Goal: Task Accomplishment & Management: Use online tool/utility

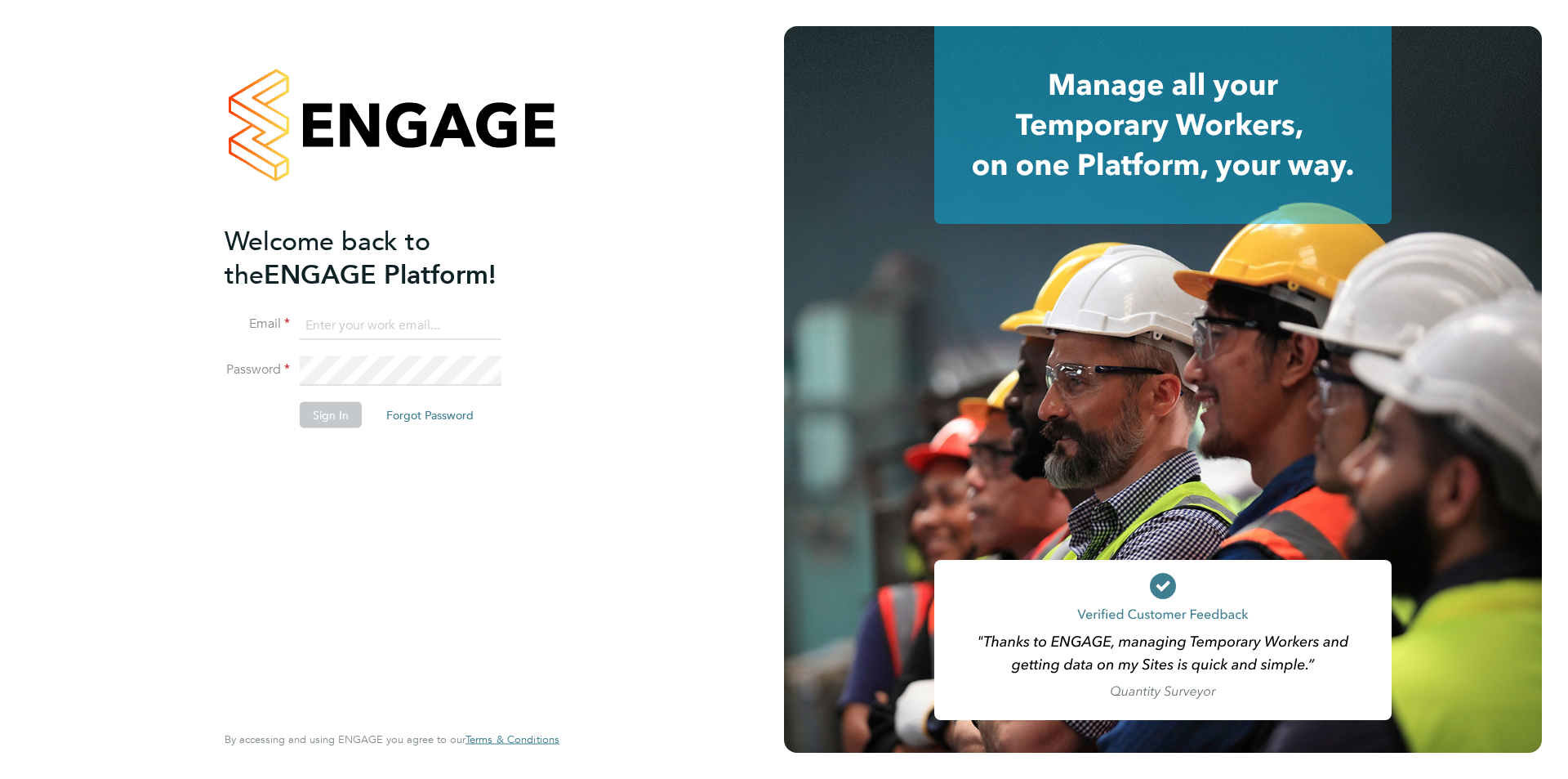
type input "scott@simcott.co.uk"
click at [320, 406] on button "Sign In" at bounding box center [331, 413] width 62 height 26
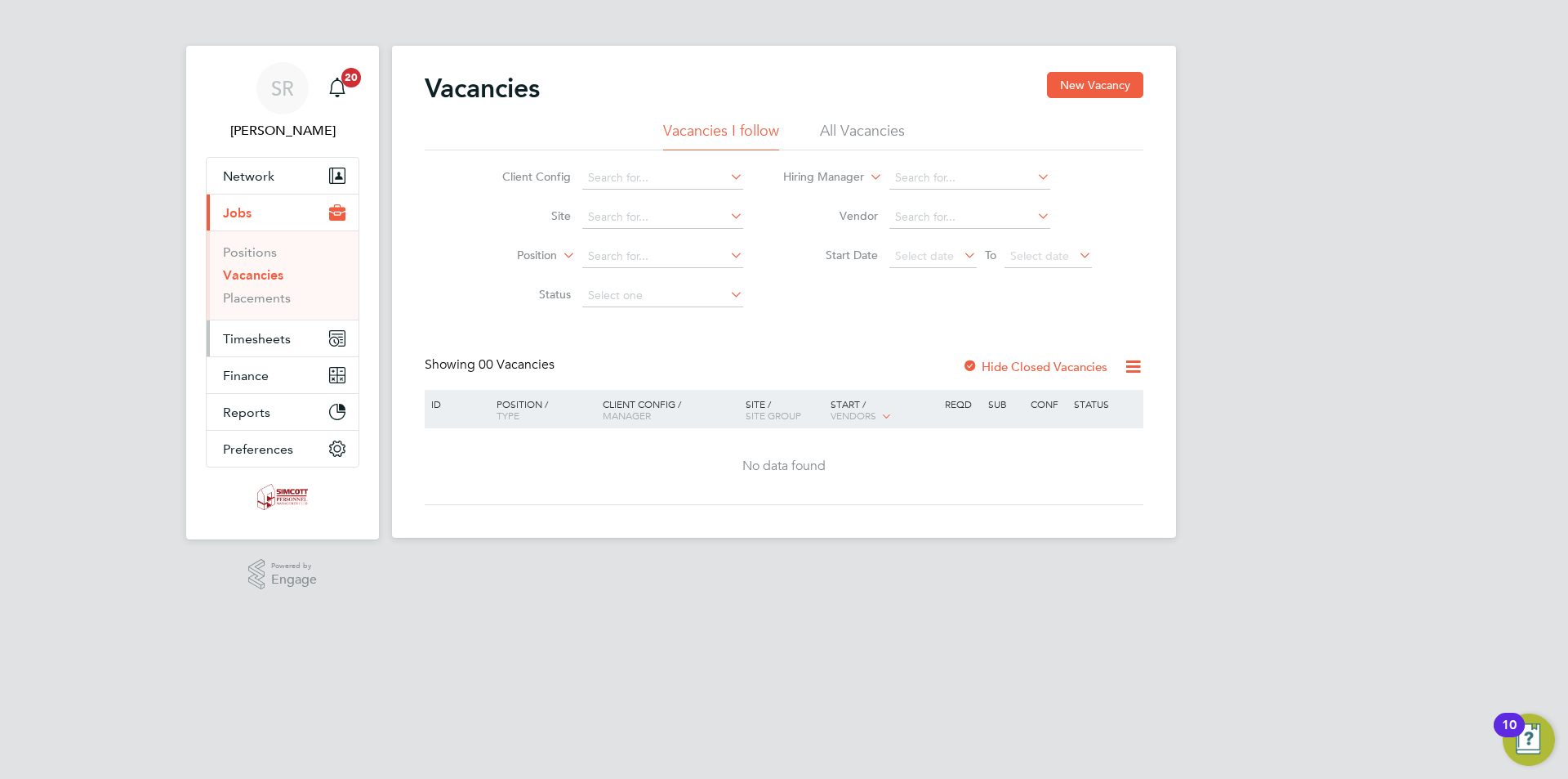
click at [266, 338] on span "Timesheets" at bounding box center [256, 339] width 68 height 16
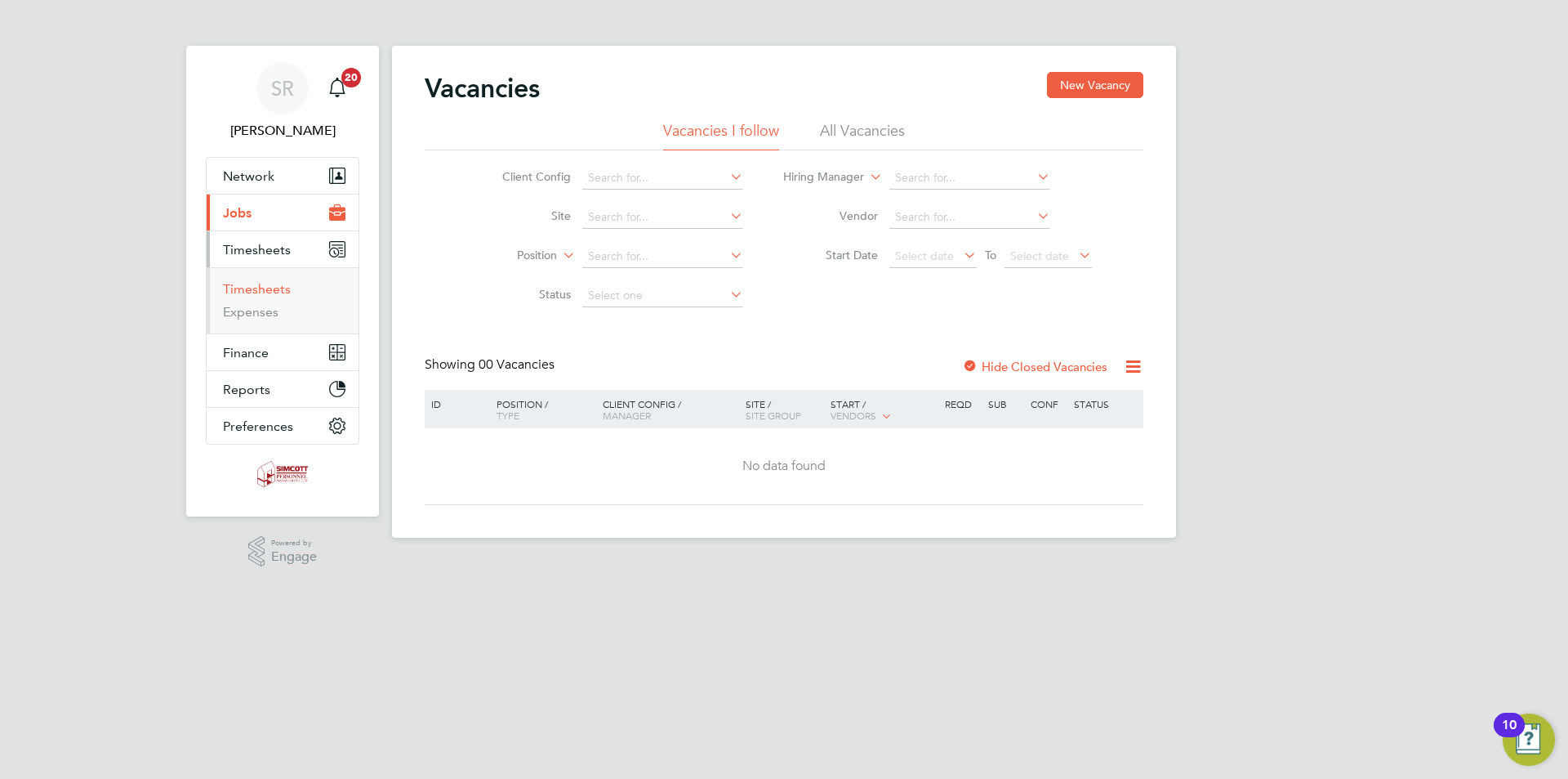
click at [261, 289] on link "Timesheets" at bounding box center [256, 288] width 68 height 16
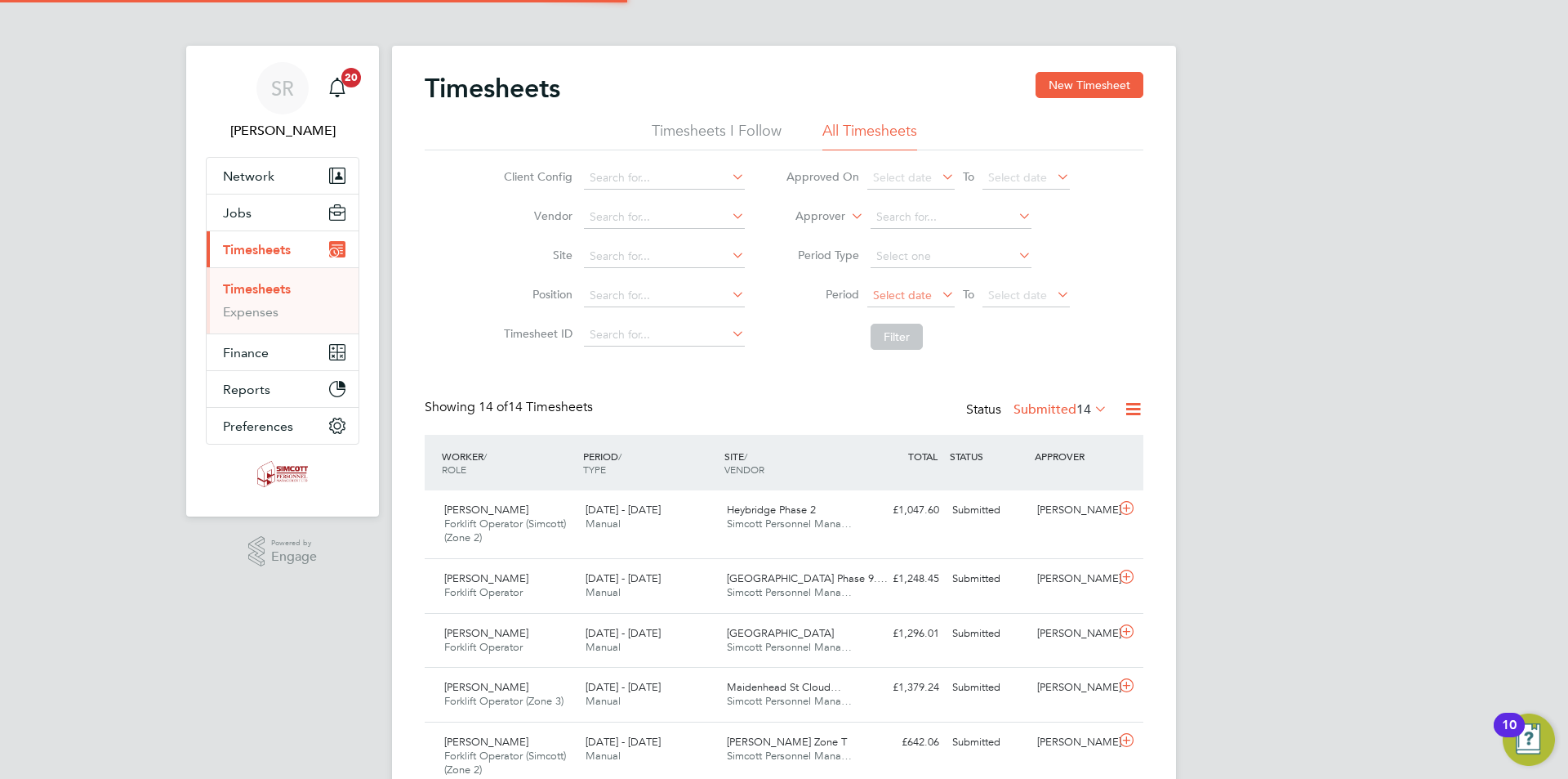
click at [906, 291] on span "Select date" at bounding box center [903, 295] width 59 height 15
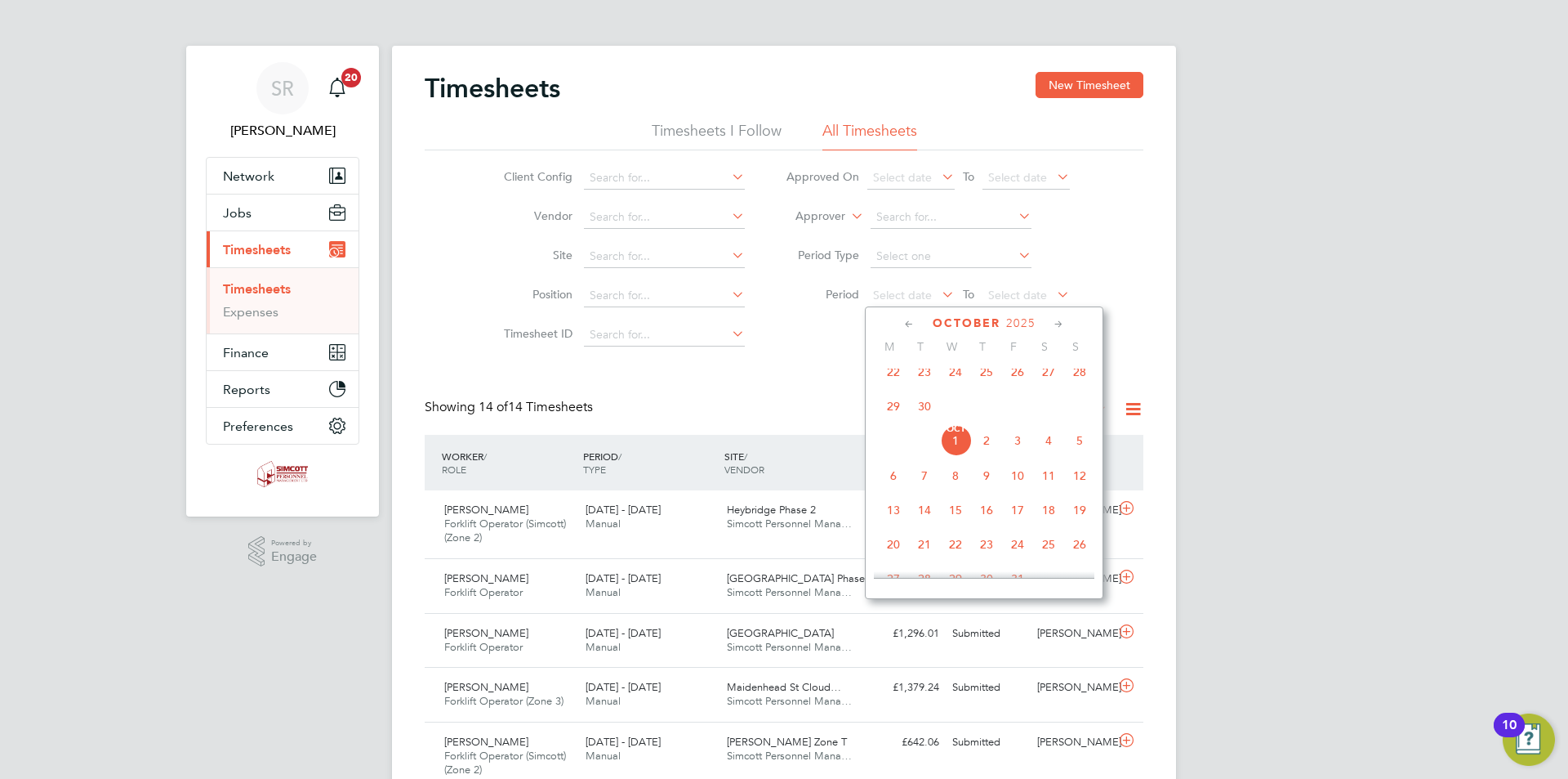
click at [891, 377] on span "22" at bounding box center [893, 371] width 31 height 31
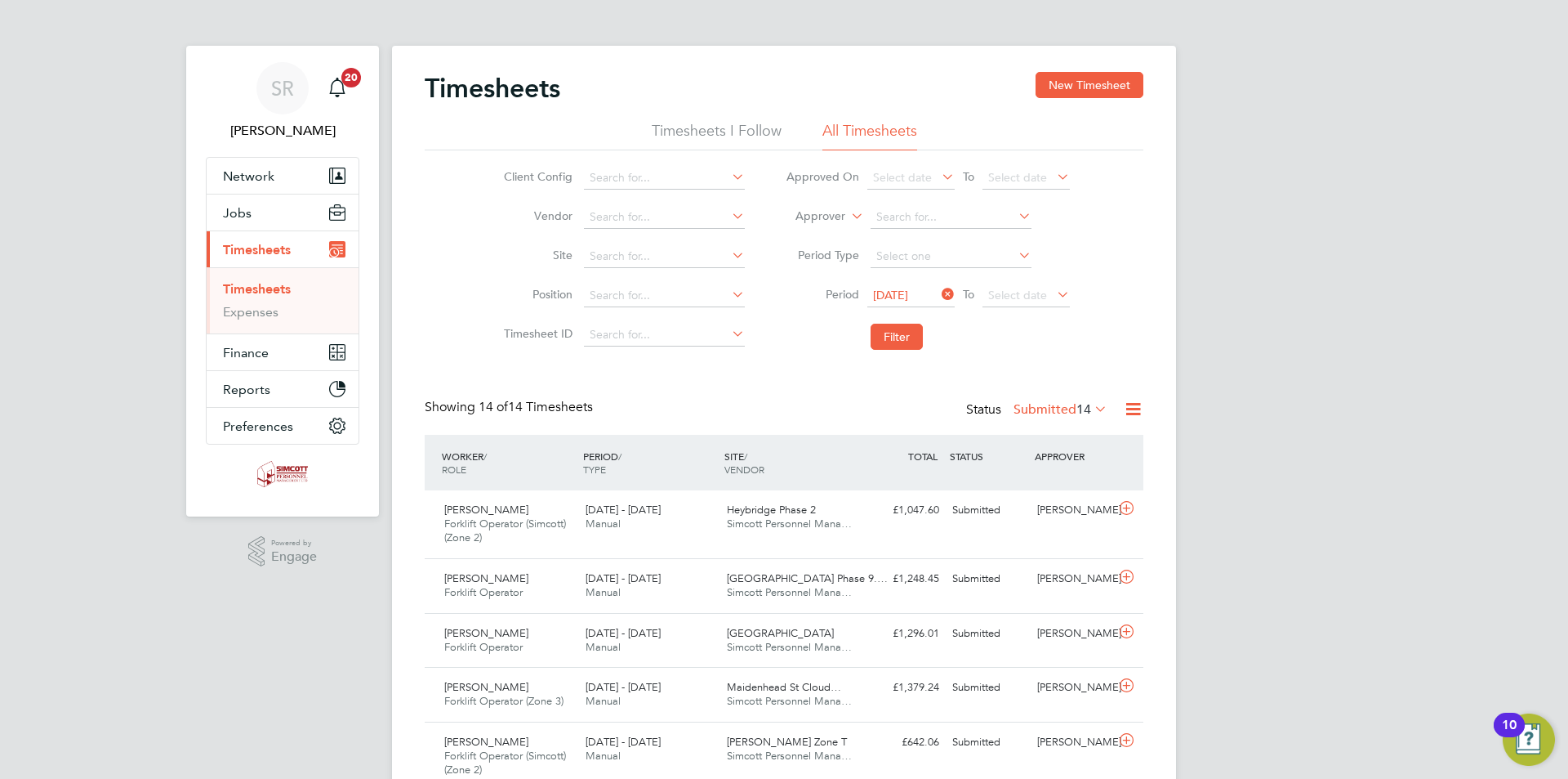
click at [1034, 281] on li "Period 22 Sep 2025 To Select date" at bounding box center [928, 295] width 325 height 39
click at [1028, 293] on span "Select date" at bounding box center [1017, 295] width 59 height 15
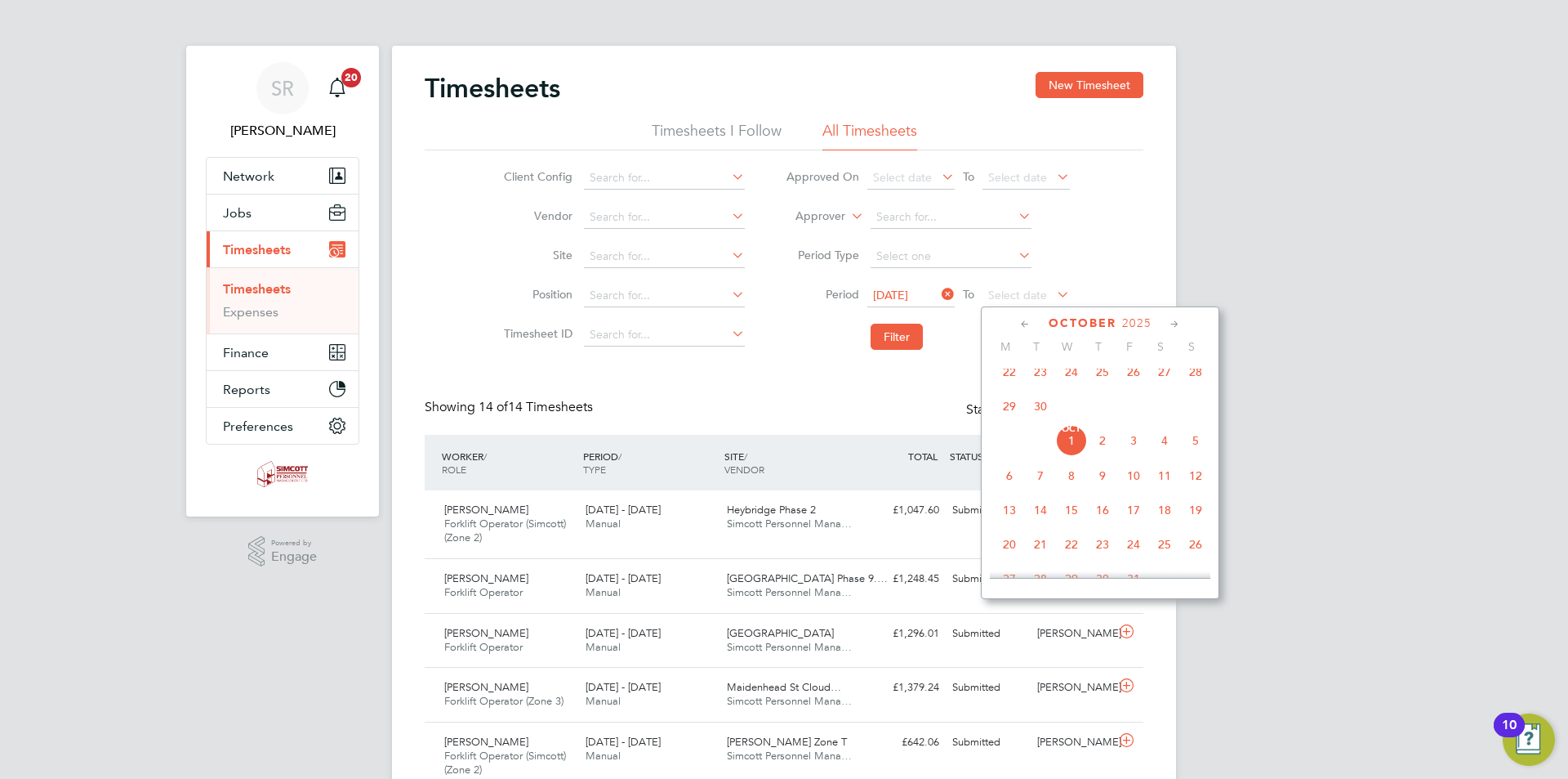
click at [1198, 380] on span "28" at bounding box center [1195, 371] width 31 height 31
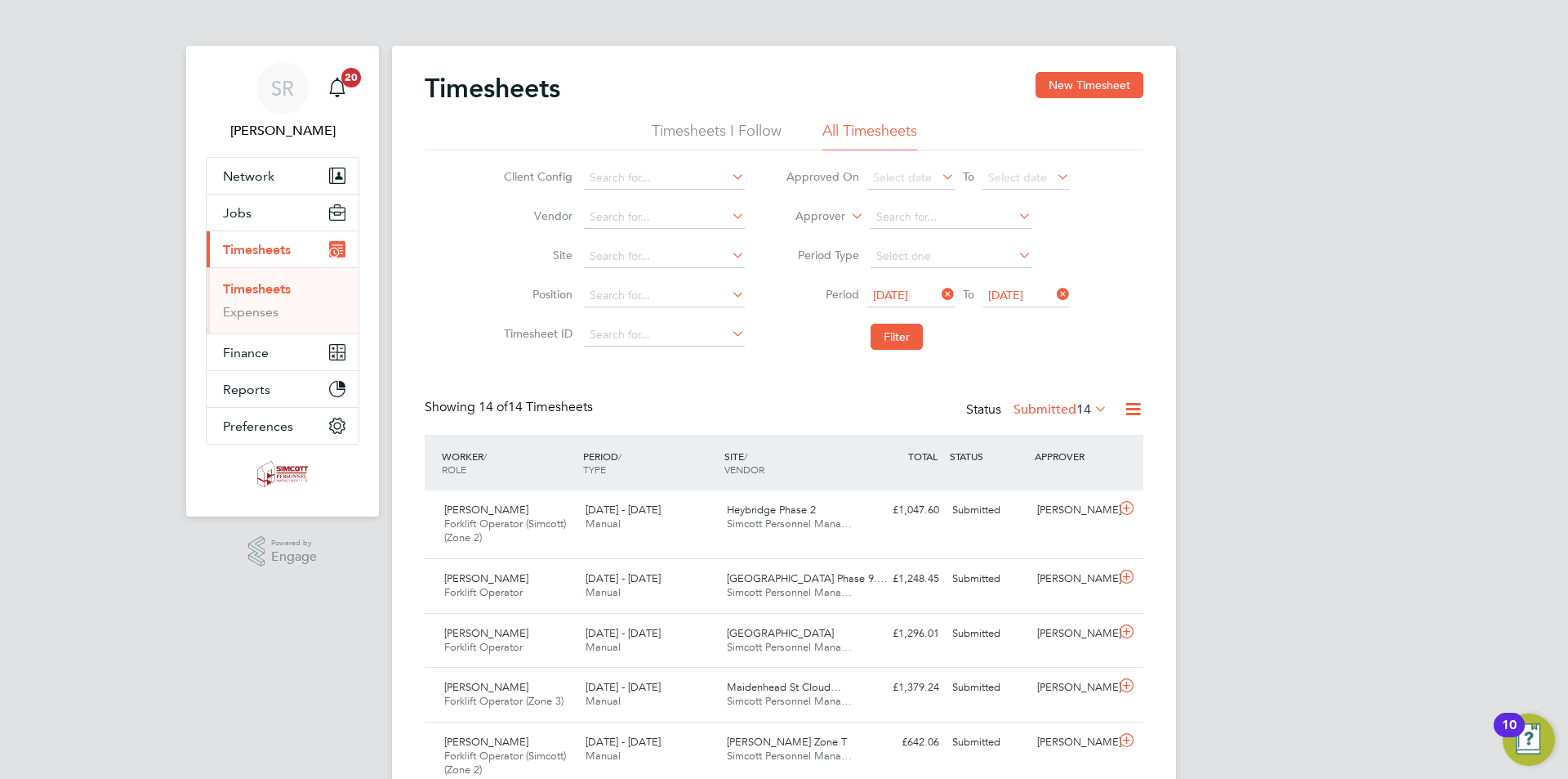
click at [924, 327] on li "Filter" at bounding box center [928, 336] width 325 height 43
click at [905, 333] on button "Filter" at bounding box center [897, 336] width 52 height 26
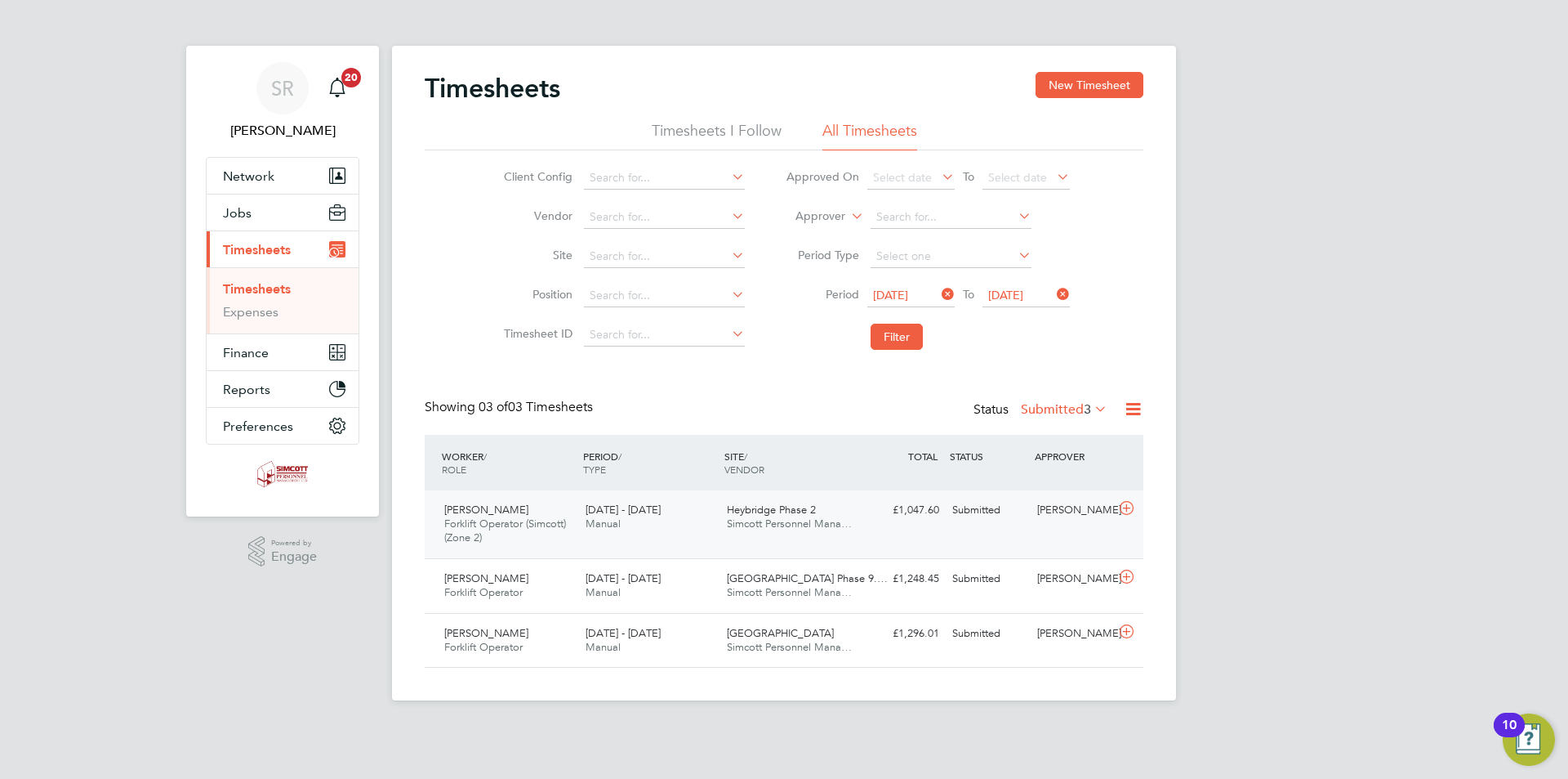
click at [815, 508] on span "Heybridge Phase 2" at bounding box center [771, 509] width 89 height 14
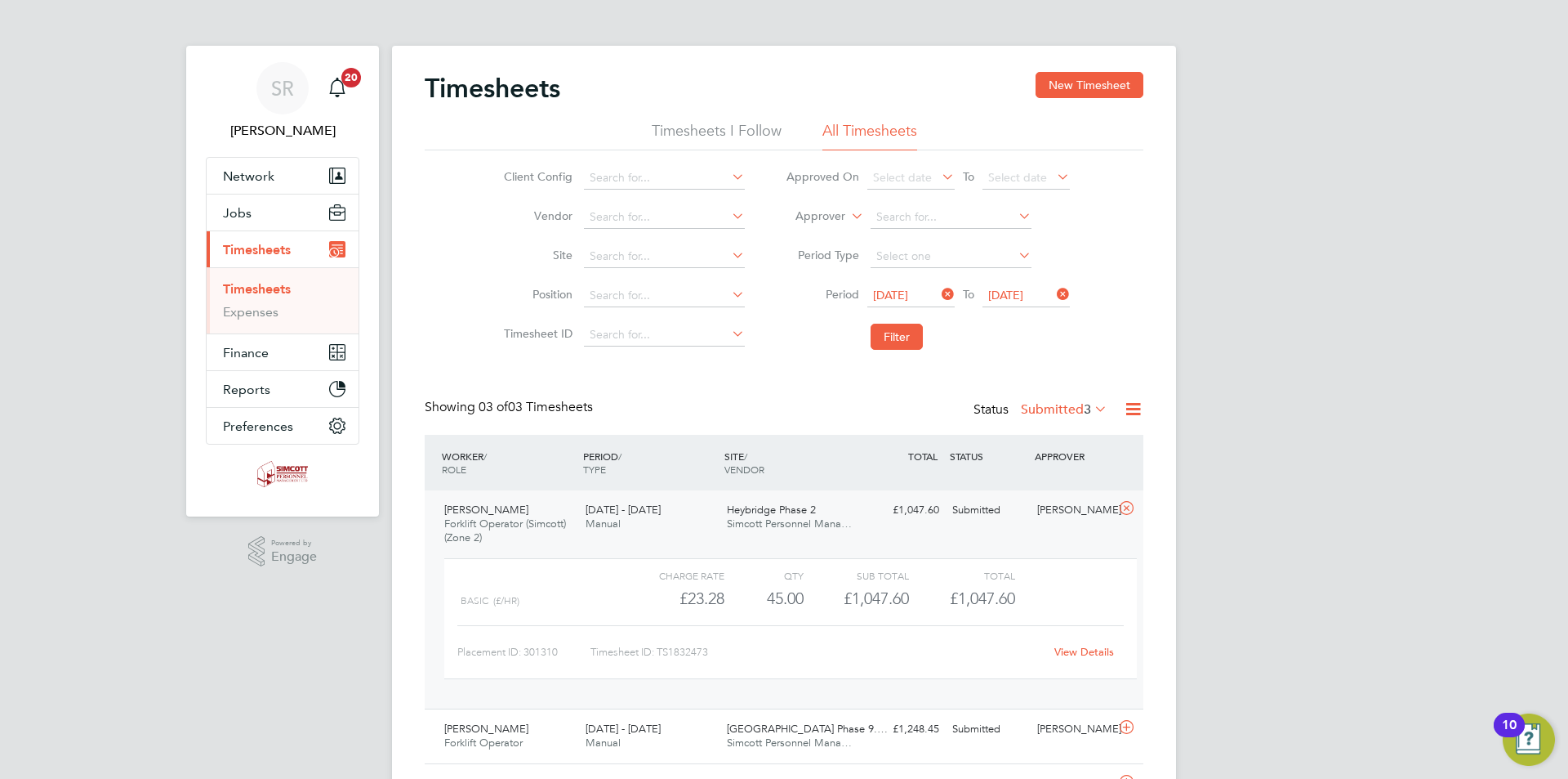
click at [1094, 643] on div "View Details" at bounding box center [1084, 652] width 80 height 26
click at [1097, 649] on link "View Details" at bounding box center [1084, 652] width 60 height 14
click at [1122, 512] on icon at bounding box center [1126, 508] width 20 height 13
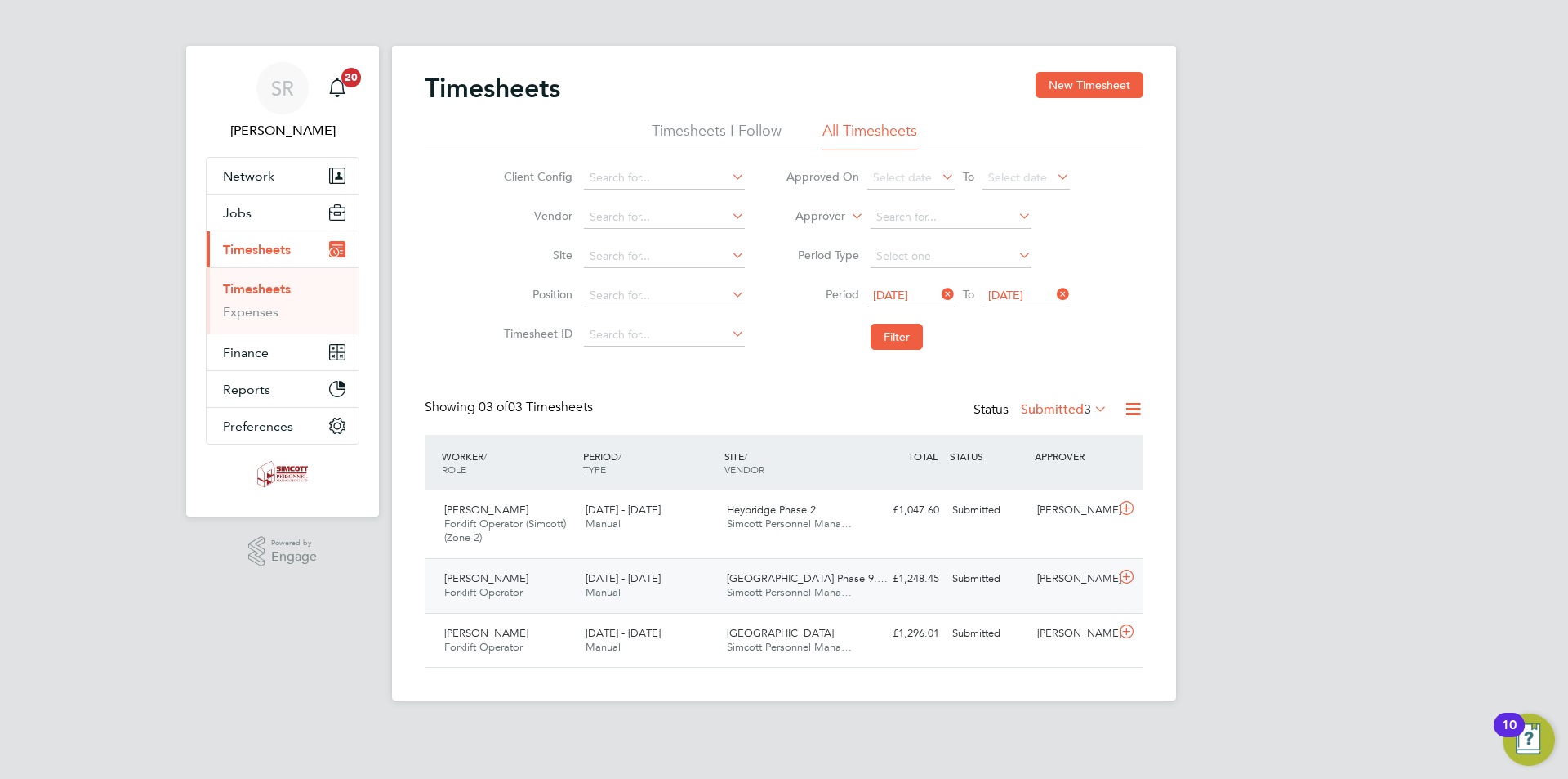
click at [670, 583] on div "22 - 28 Sep 2025 Manual" at bounding box center [649, 585] width 142 height 41
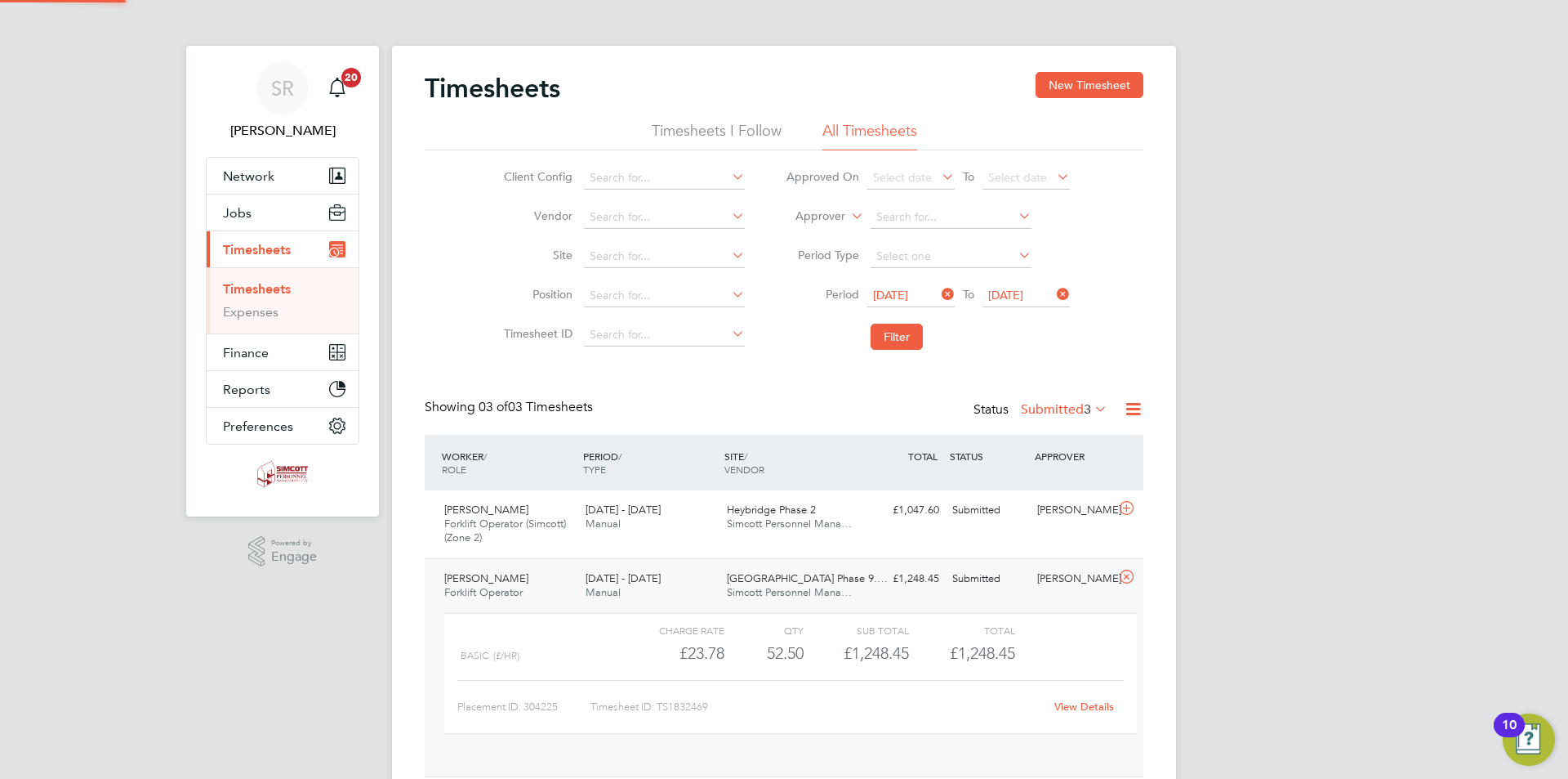
scroll to position [28, 159]
click at [1086, 707] on link "View Details" at bounding box center [1084, 706] width 60 height 14
click at [1121, 575] on icon at bounding box center [1126, 577] width 20 height 13
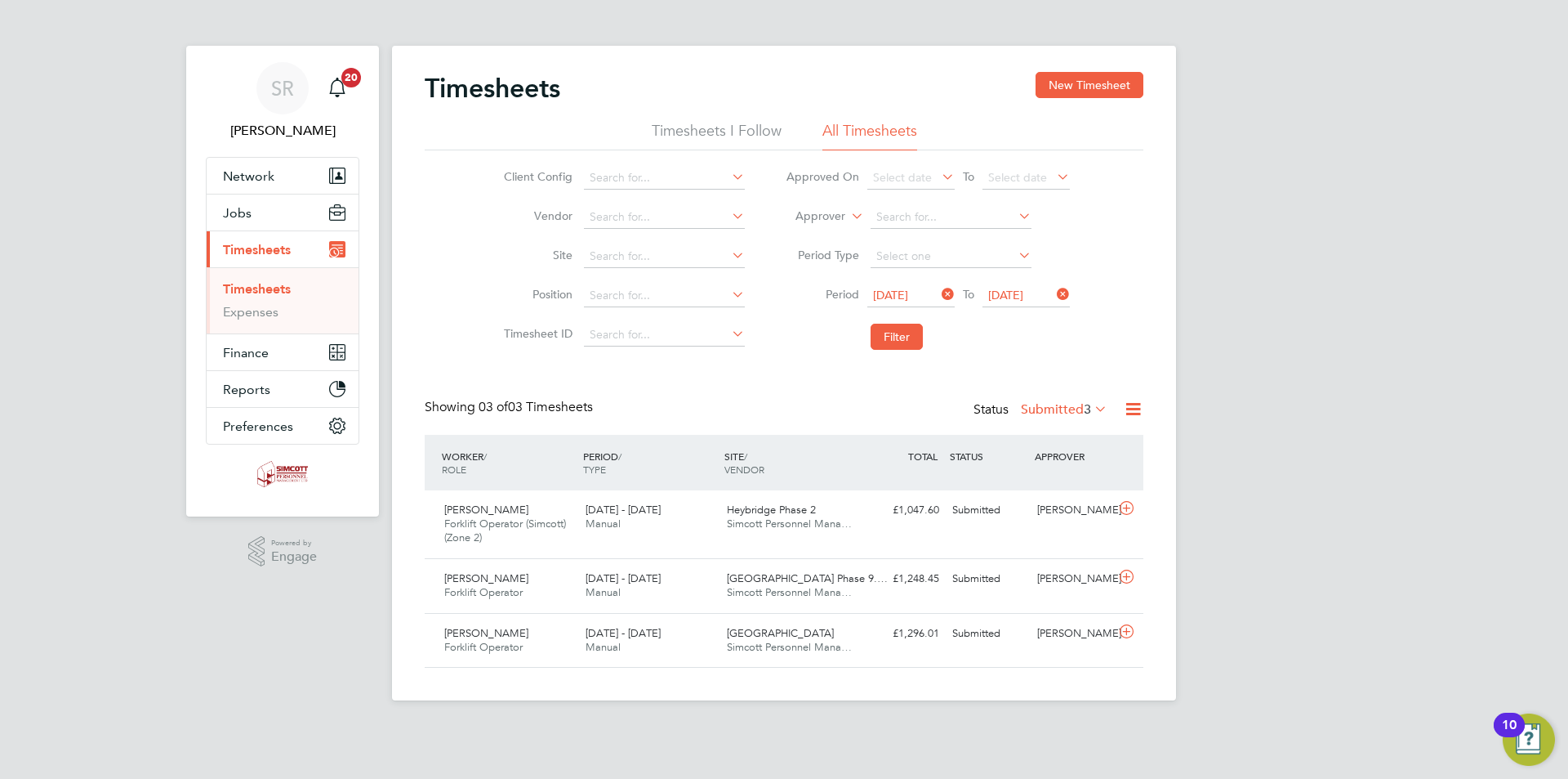
click at [1146, 410] on div "Timesheets New Timesheet Timesheets I Follow All Timesheets Client Config Vendo…" at bounding box center [784, 373] width 784 height 655
click at [1141, 409] on icon at bounding box center [1133, 409] width 20 height 20
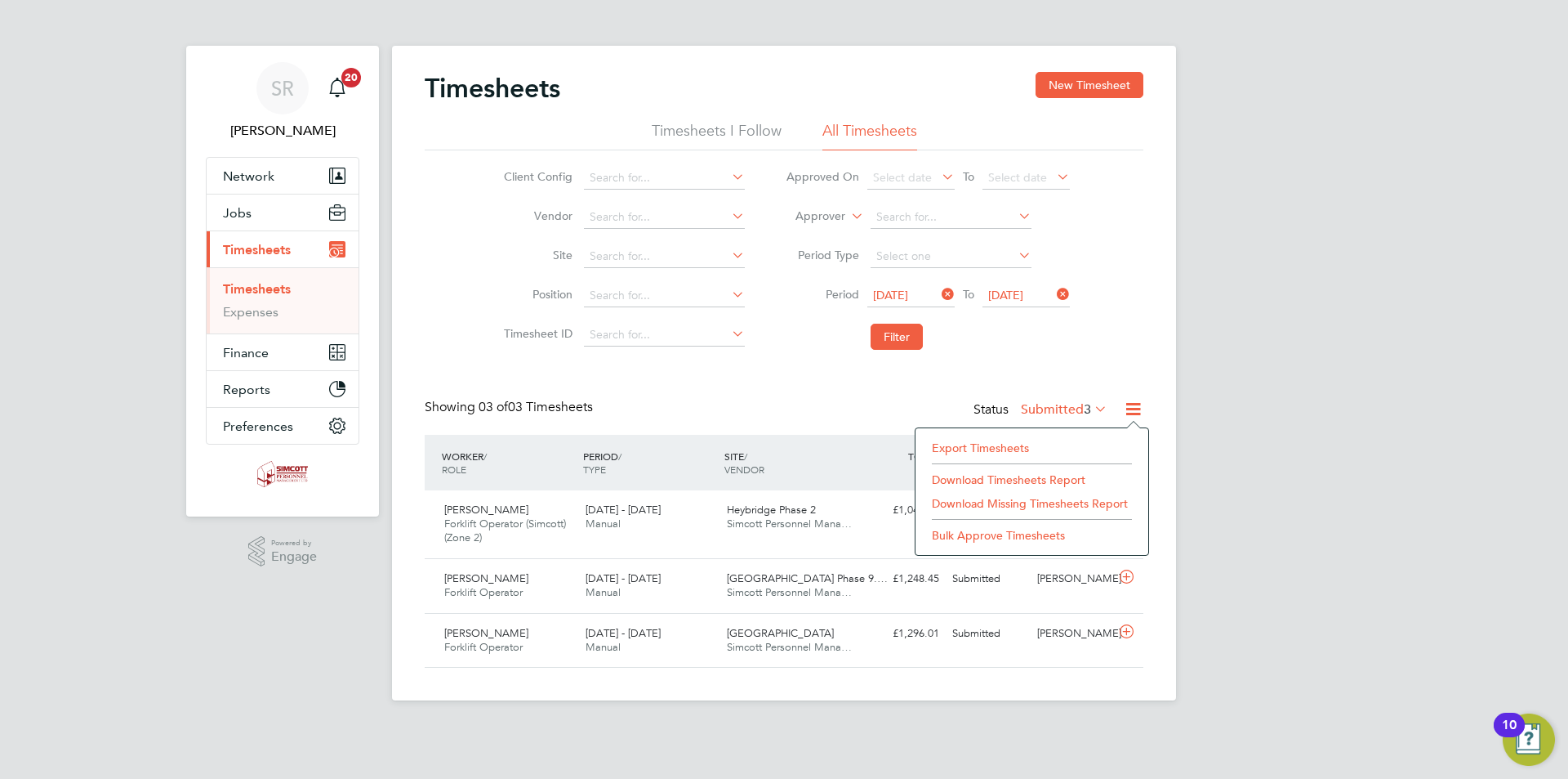
click at [1024, 441] on li "Export Timesheets" at bounding box center [1032, 447] width 216 height 23
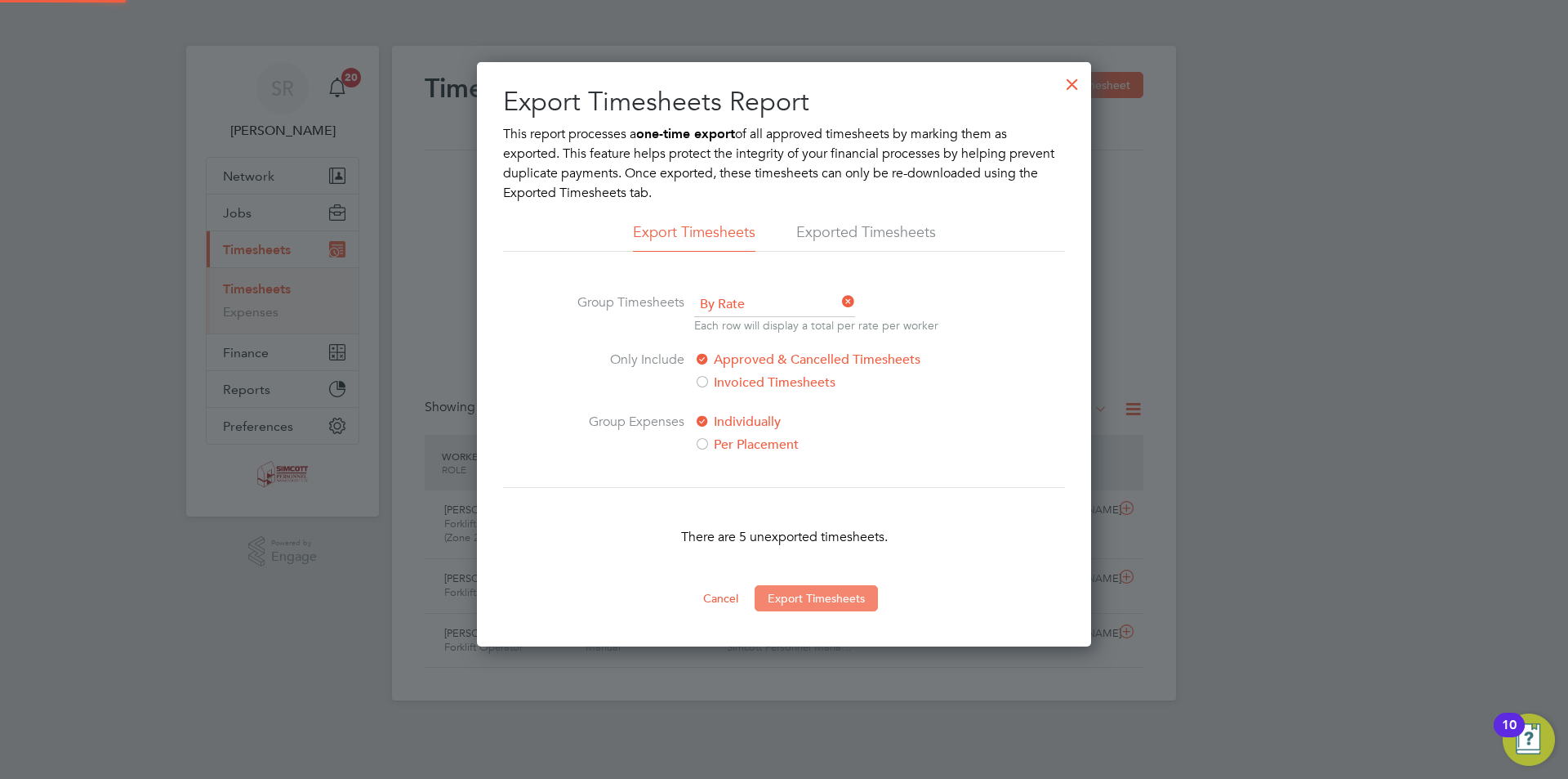
scroll to position [8, 8]
click at [812, 603] on button "Export Timesheets" at bounding box center [815, 598] width 123 height 26
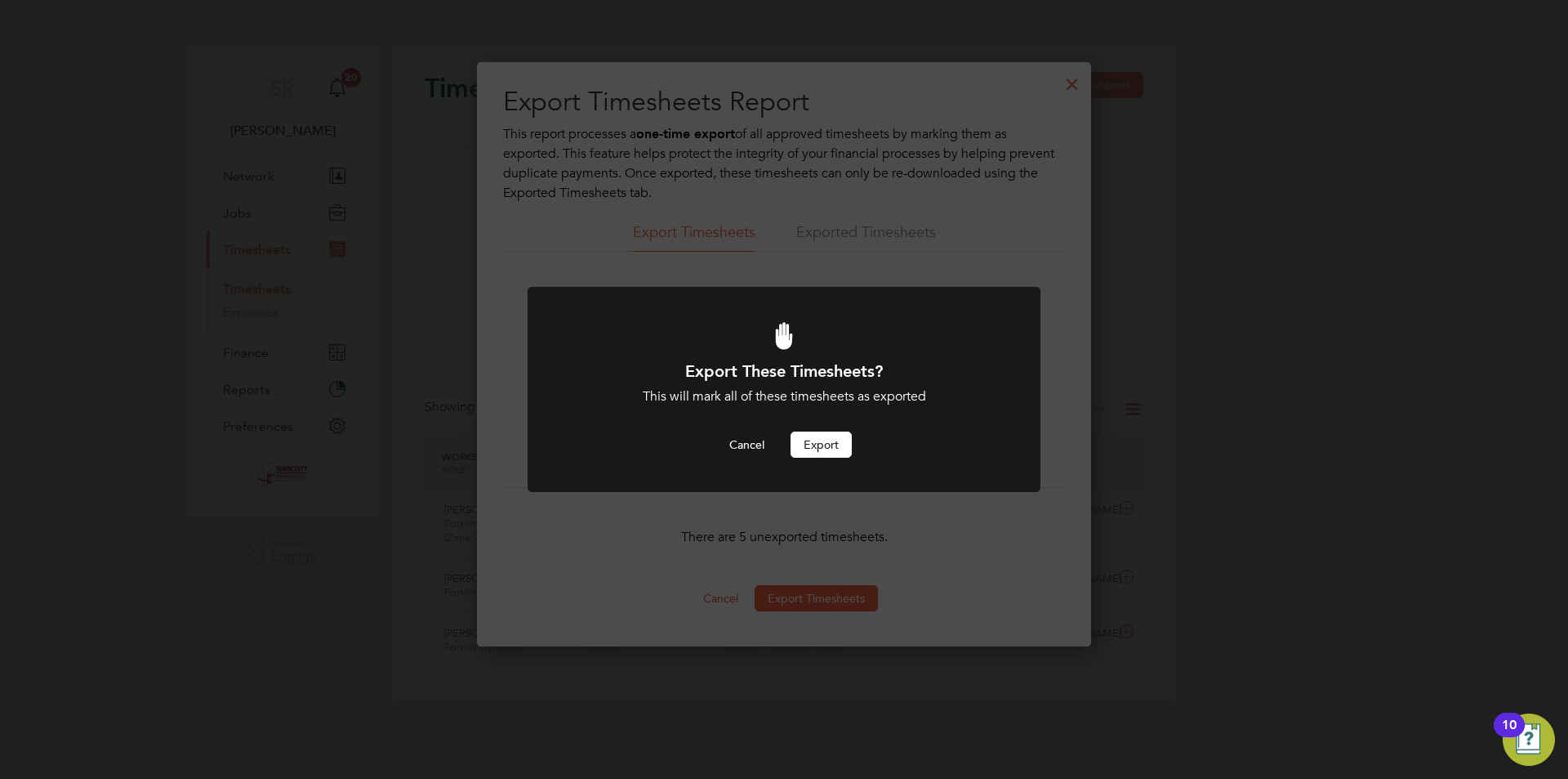
click at [836, 441] on button "Export" at bounding box center [820, 444] width 61 height 26
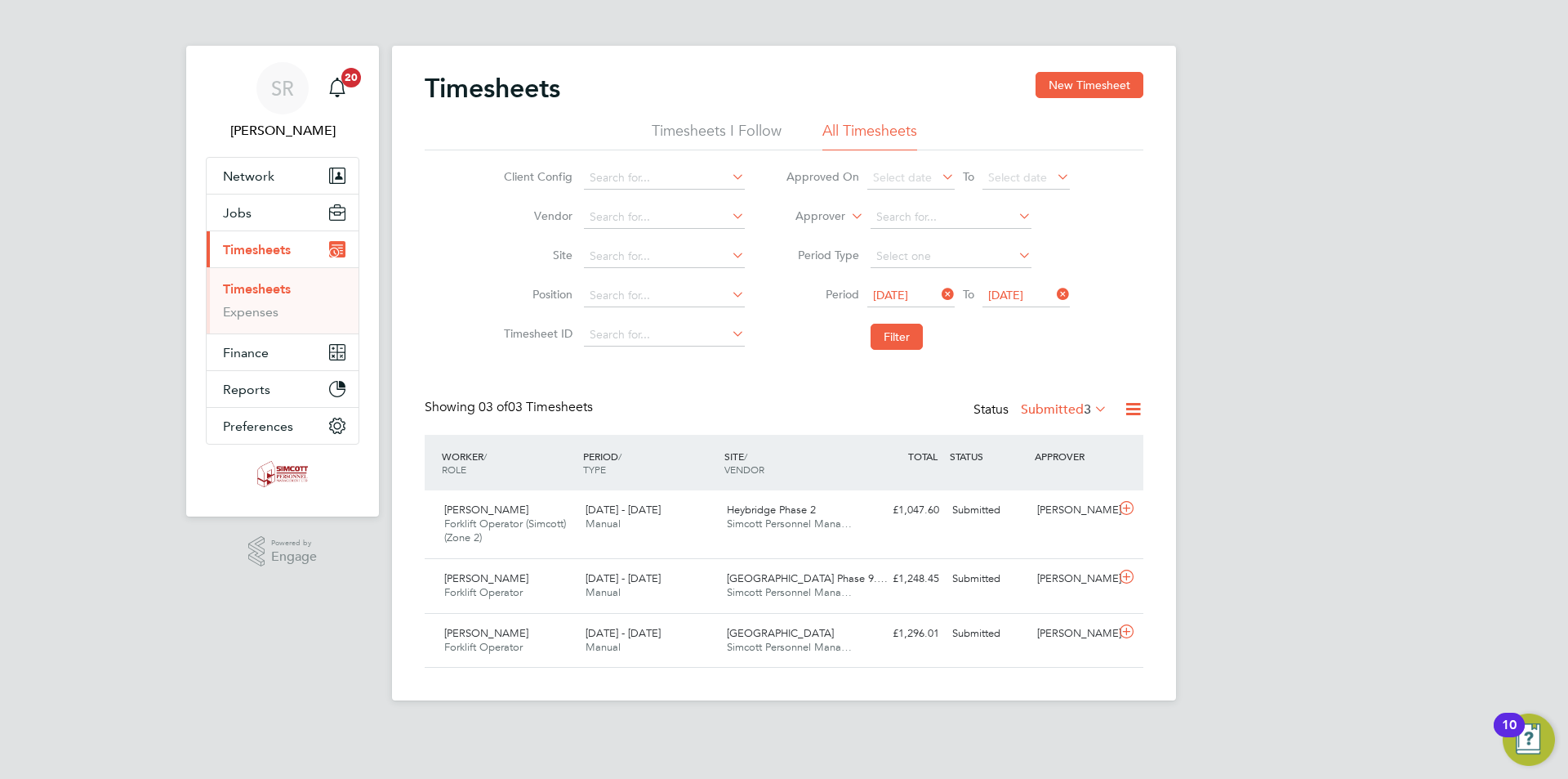
scroll to position [42, 142]
click at [1136, 404] on icon at bounding box center [1133, 409] width 20 height 20
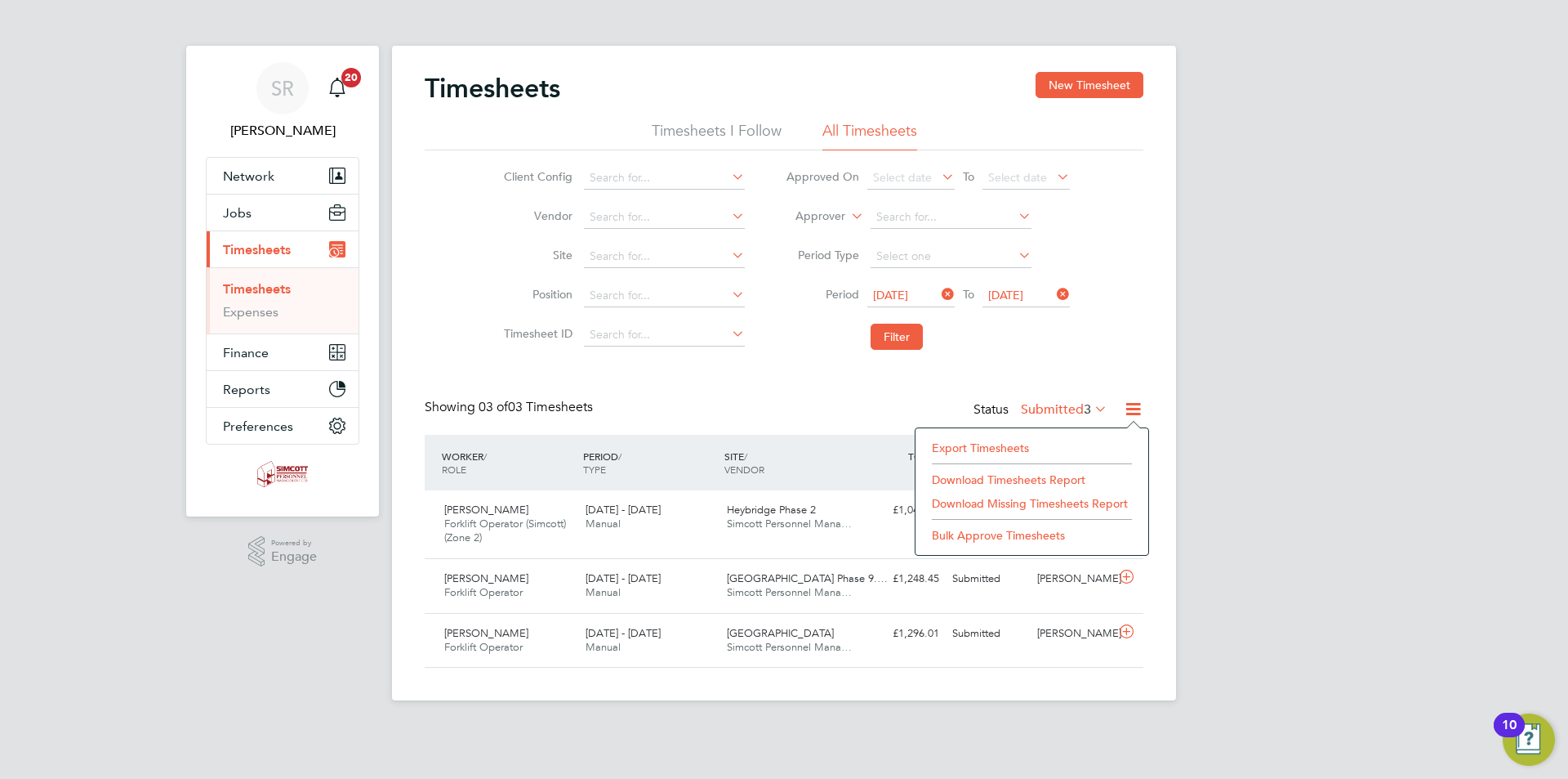
click at [1007, 447] on li "Export Timesheets" at bounding box center [1032, 447] width 216 height 23
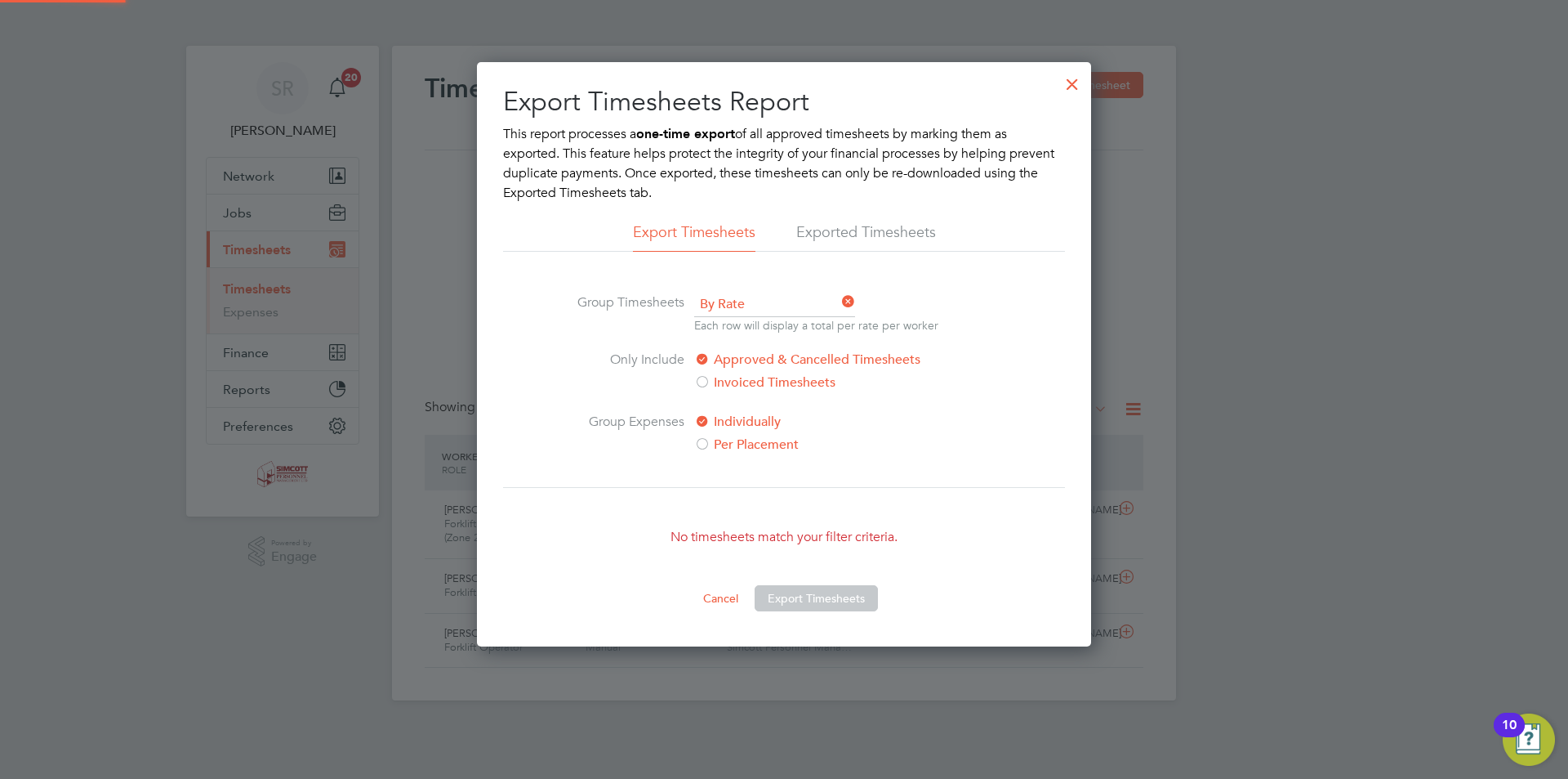
scroll to position [8, 8]
click at [1074, 75] on div at bounding box center [1072, 80] width 29 height 29
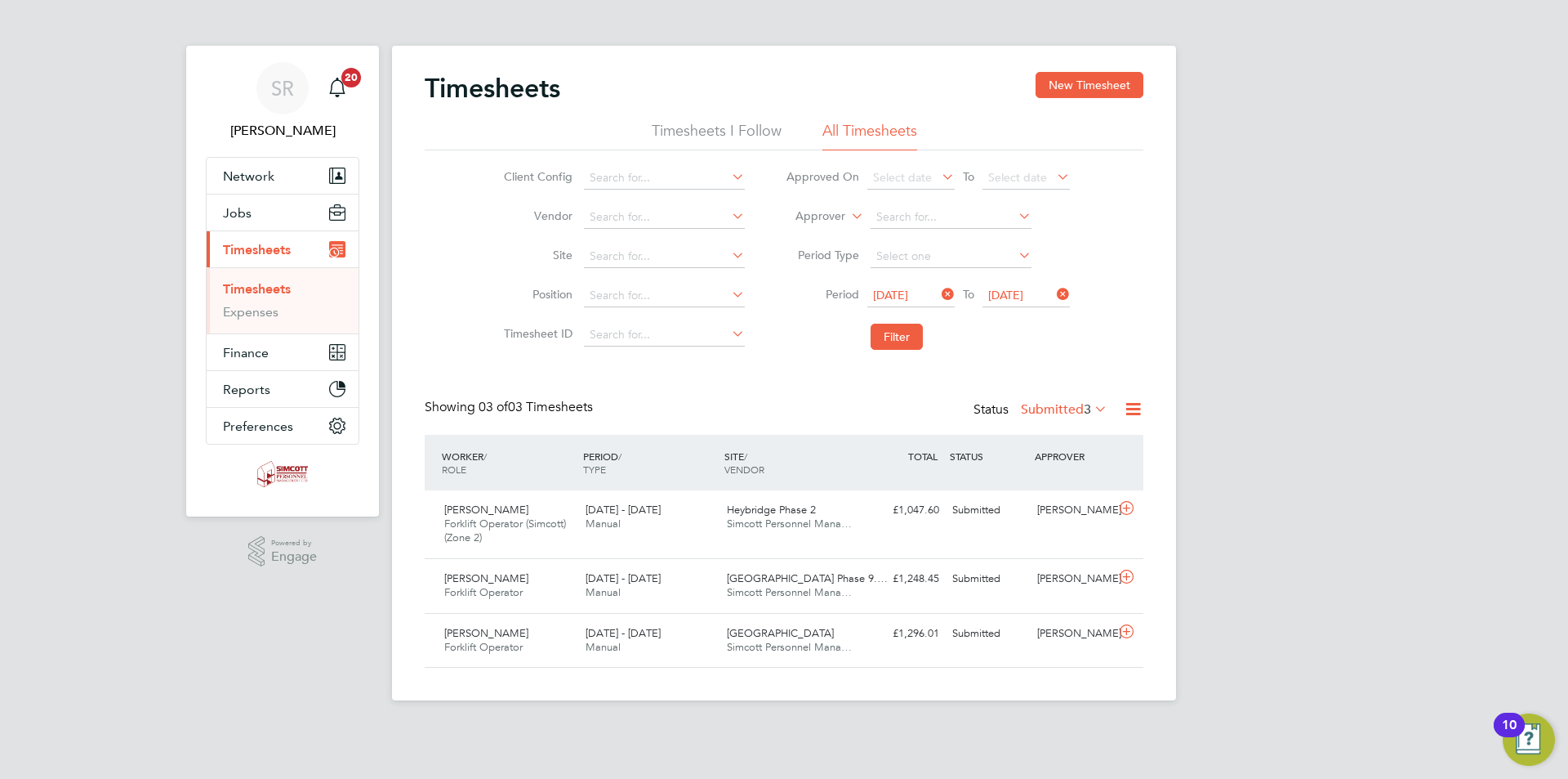
scroll to position [42, 142]
drag, startPoint x: 1130, startPoint y: 410, endPoint x: 1125, endPoint y: 423, distance: 13.9
click at [1130, 410] on icon at bounding box center [1133, 409] width 20 height 20
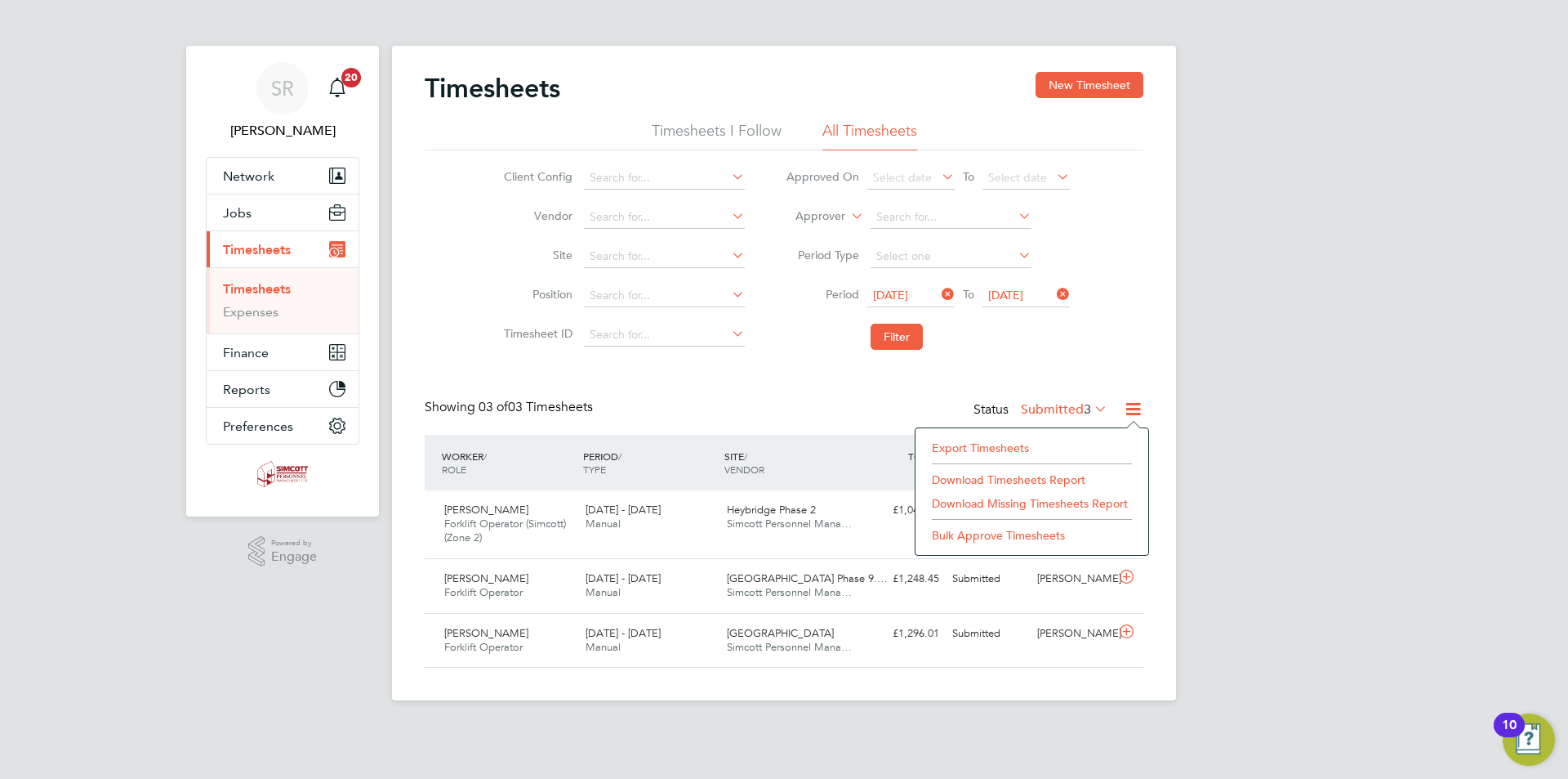
click at [1012, 445] on li "Export Timesheets" at bounding box center [1032, 447] width 216 height 23
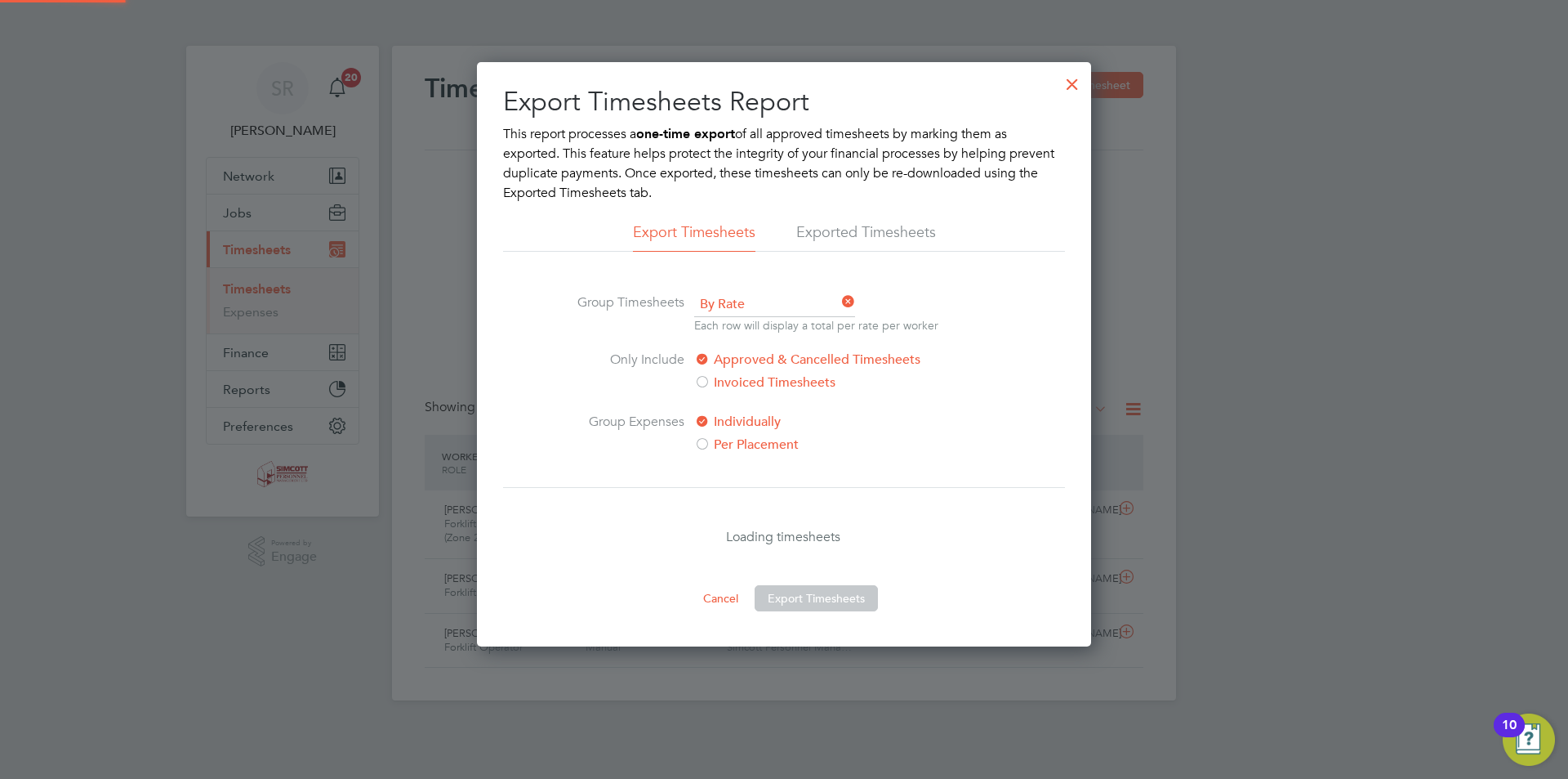
scroll to position [8, 8]
click at [1064, 81] on div at bounding box center [1072, 80] width 29 height 29
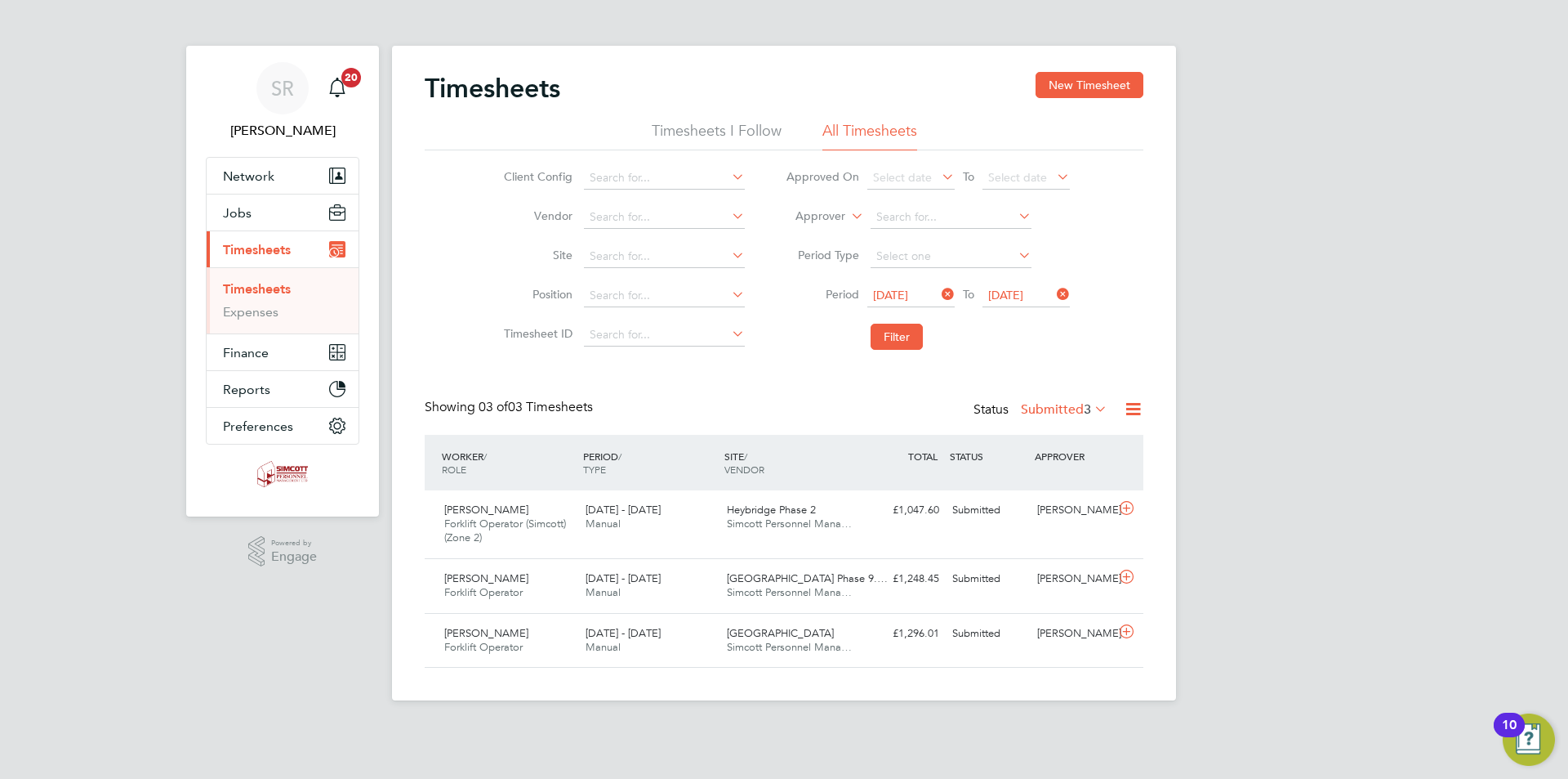
scroll to position [42, 142]
